Goal: Navigation & Orientation: Find specific page/section

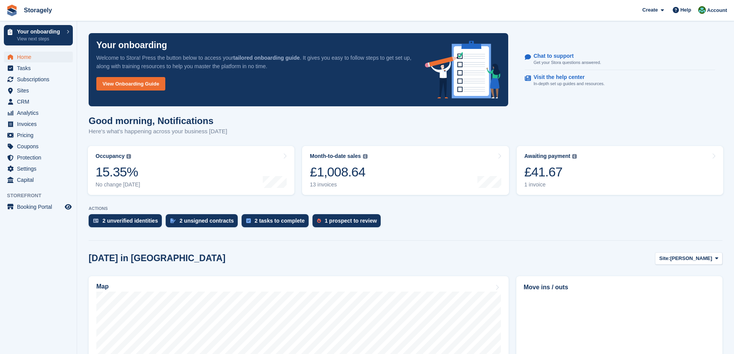
scroll to position [116, 0]
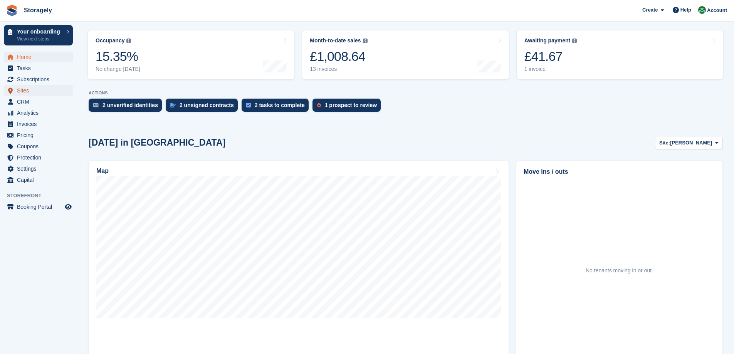
click at [28, 89] on span "Sites" at bounding box center [40, 90] width 46 height 11
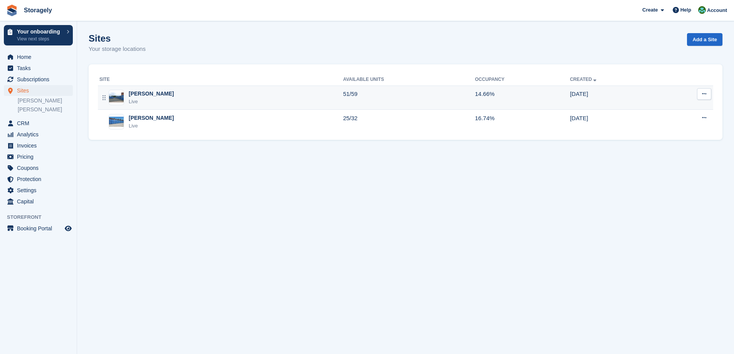
click at [343, 96] on td "51/59" at bounding box center [409, 98] width 132 height 24
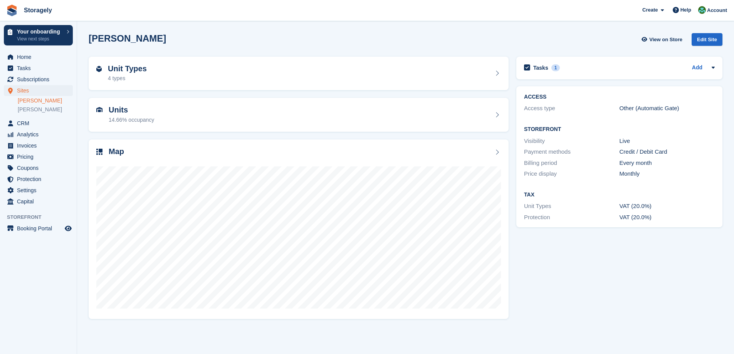
click at [308, 37] on div "[PERSON_NAME] View on Store Edit Site" at bounding box center [406, 39] width 634 height 13
